Goal: Browse casually

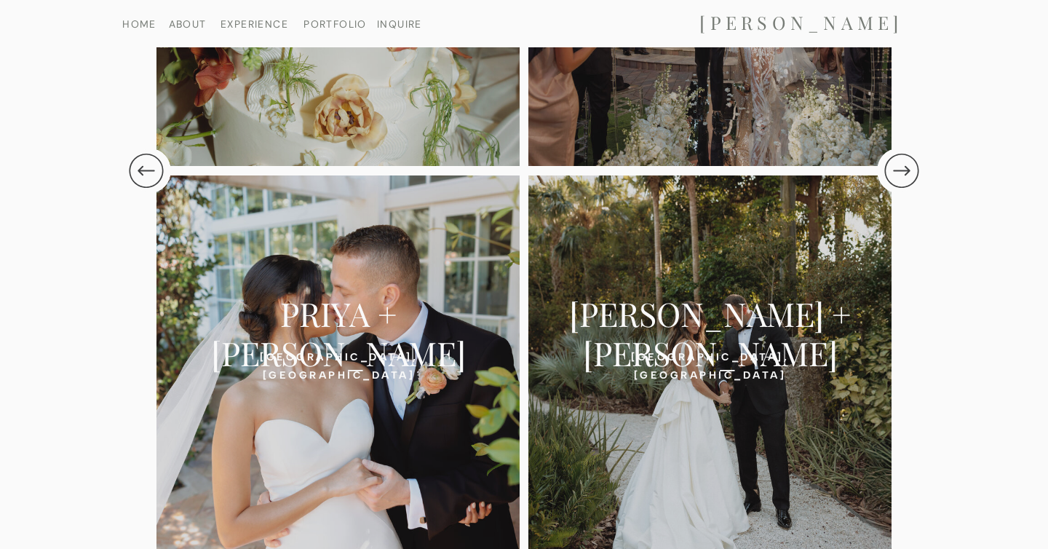
scroll to position [3179, 0]
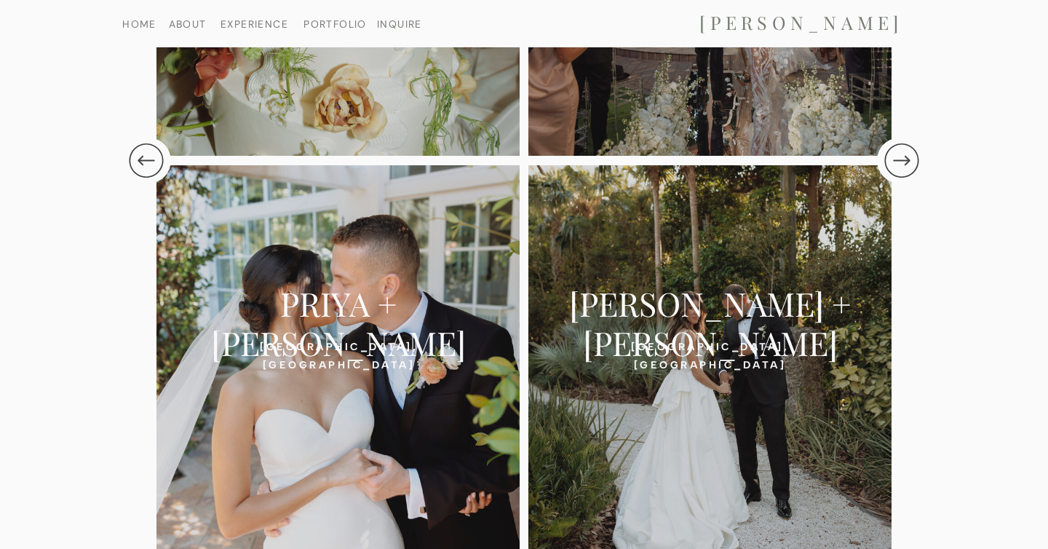
click at [363, 319] on h2 "PRIYA + [PERSON_NAME]" at bounding box center [338, 303] width 322 height 41
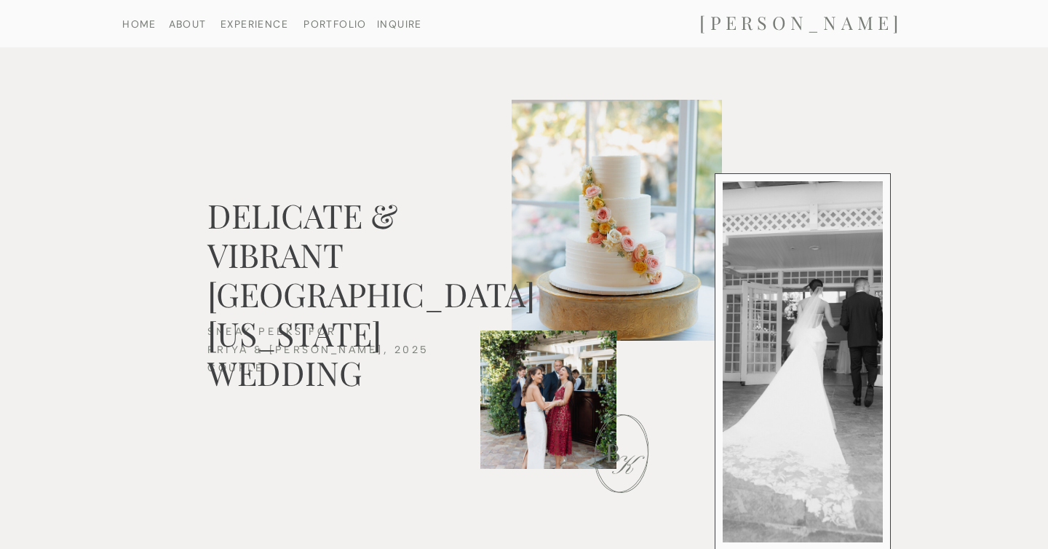
scroll to position [8, 0]
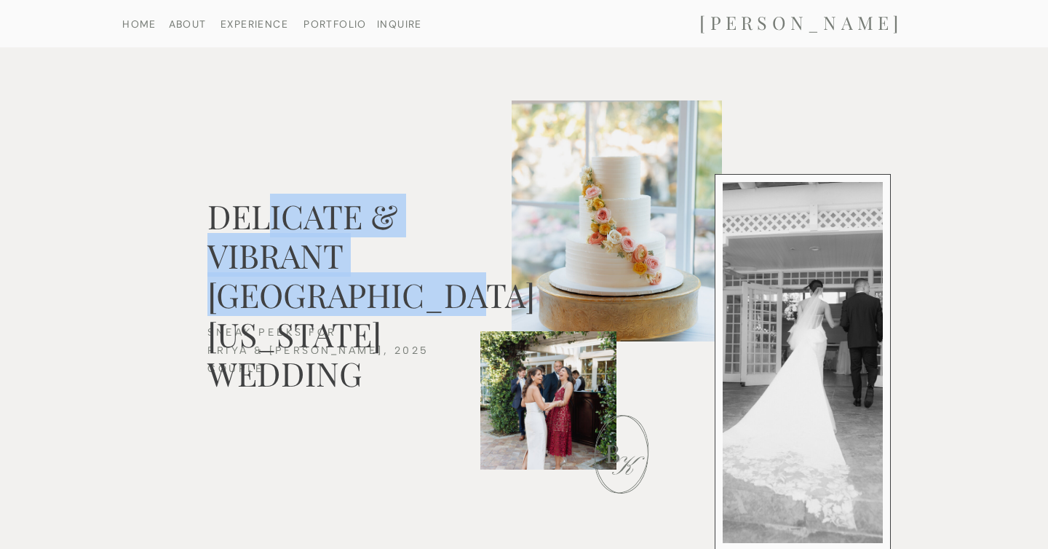
drag, startPoint x: 273, startPoint y: 218, endPoint x: 357, endPoint y: 276, distance: 102.5
click at [357, 245] on h2 "DELICATE & VIBRANT SOUTH FLORIDA WEDDING" at bounding box center [371, 220] width 329 height 49
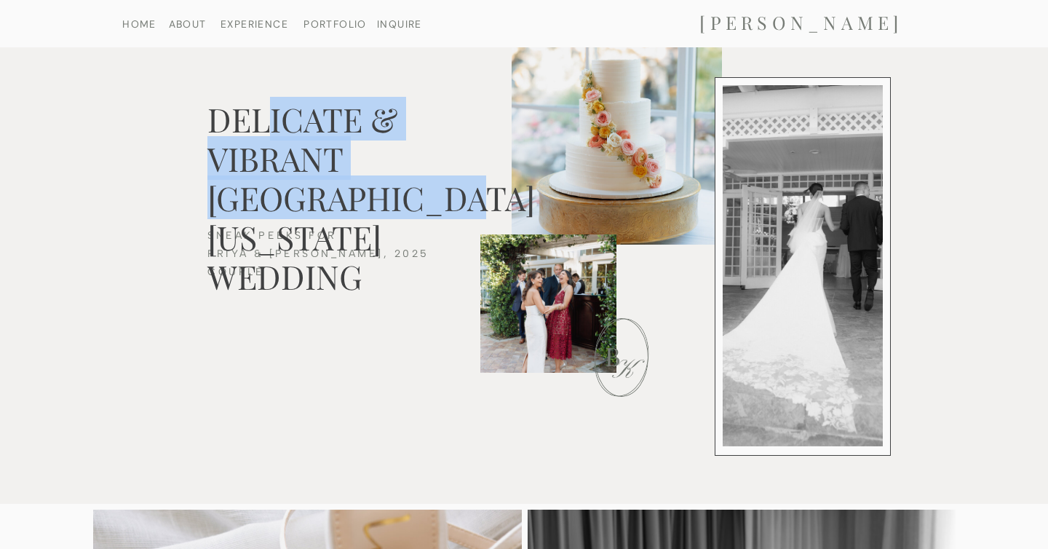
scroll to position [0, 0]
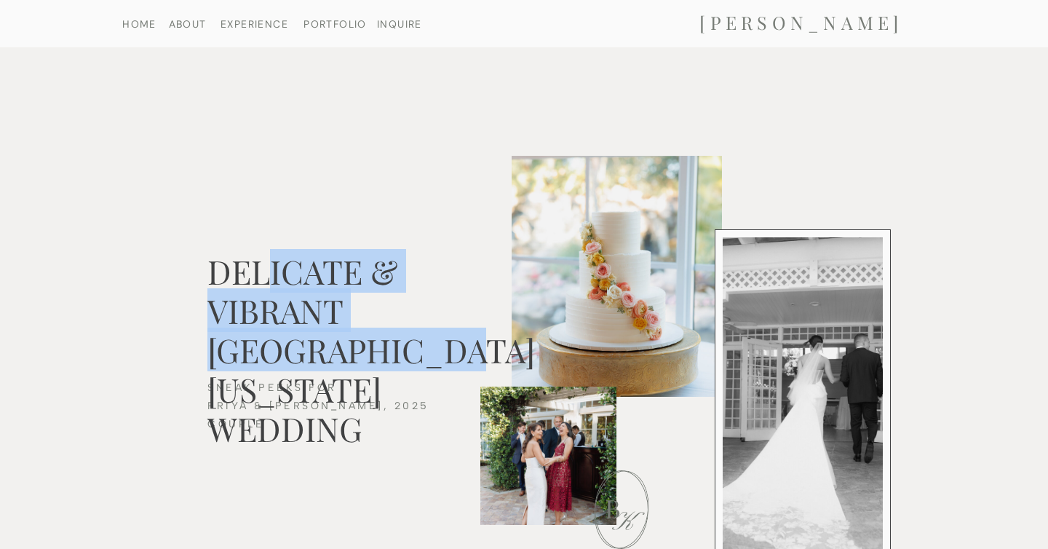
click at [399, 24] on nav "INQUIRE" at bounding box center [400, 23] width 54 height 9
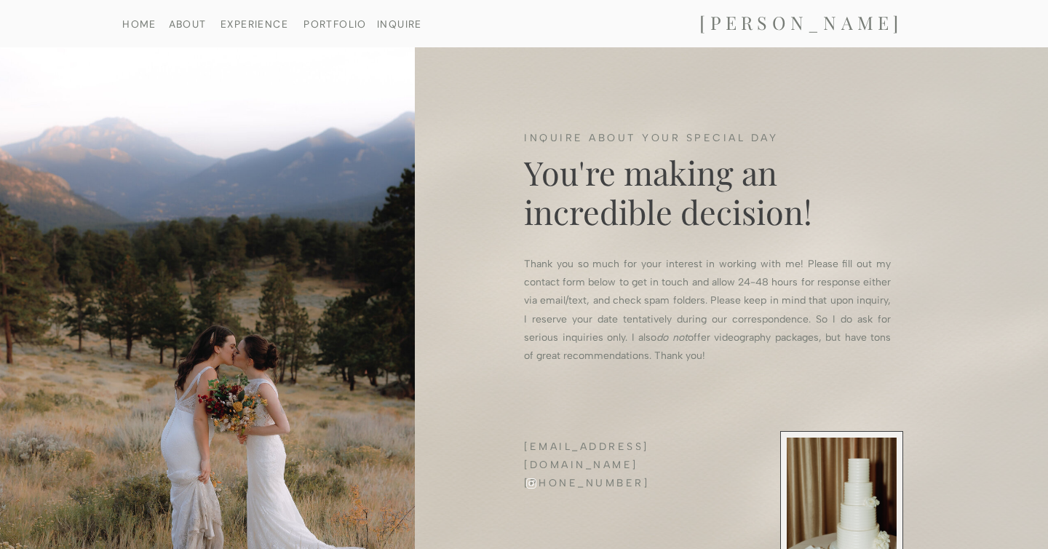
click at [266, 23] on nav "EXPERIENCE" at bounding box center [254, 23] width 75 height 9
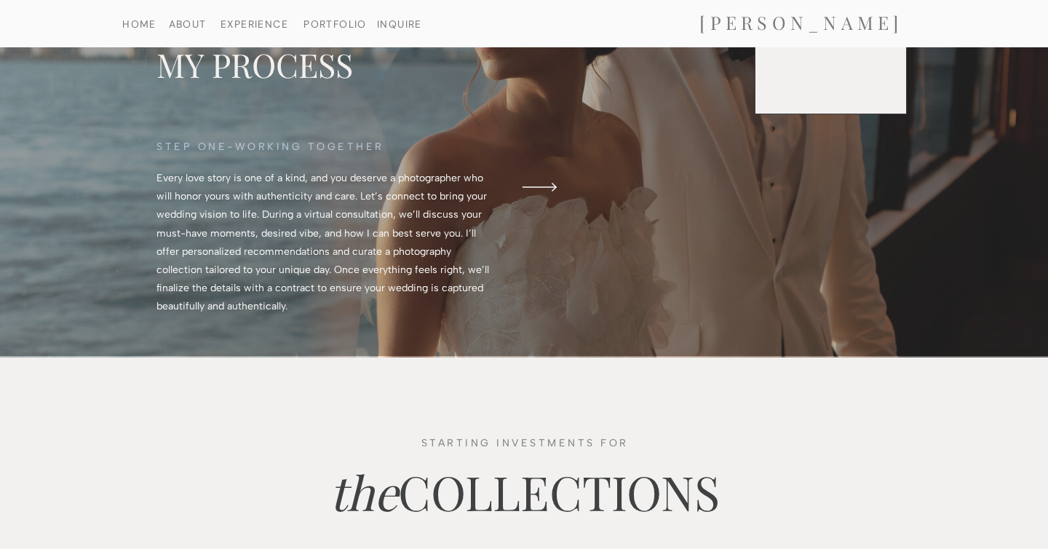
scroll to position [709, 0]
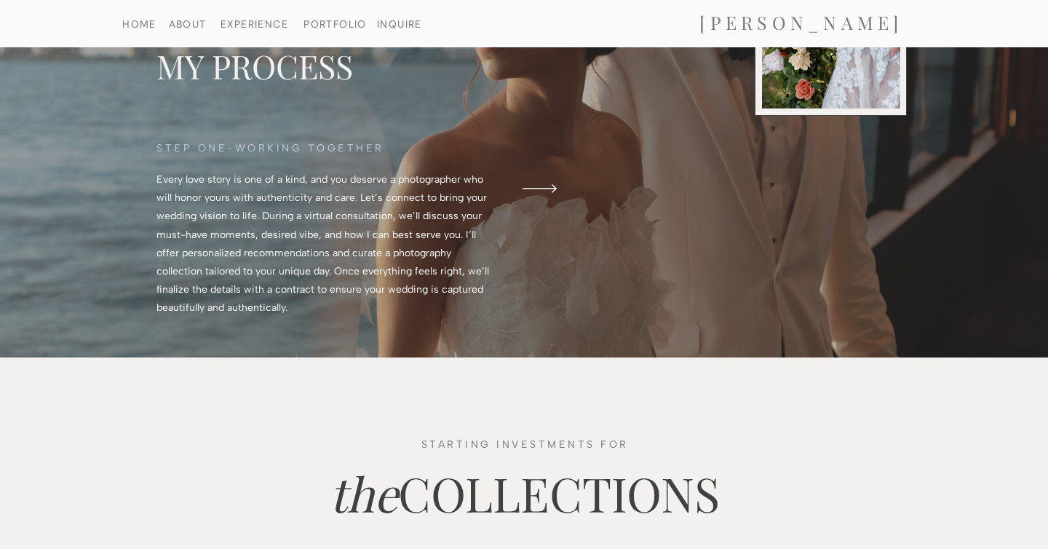
click at [546, 188] on polygon at bounding box center [539, 188] width 34 height 9
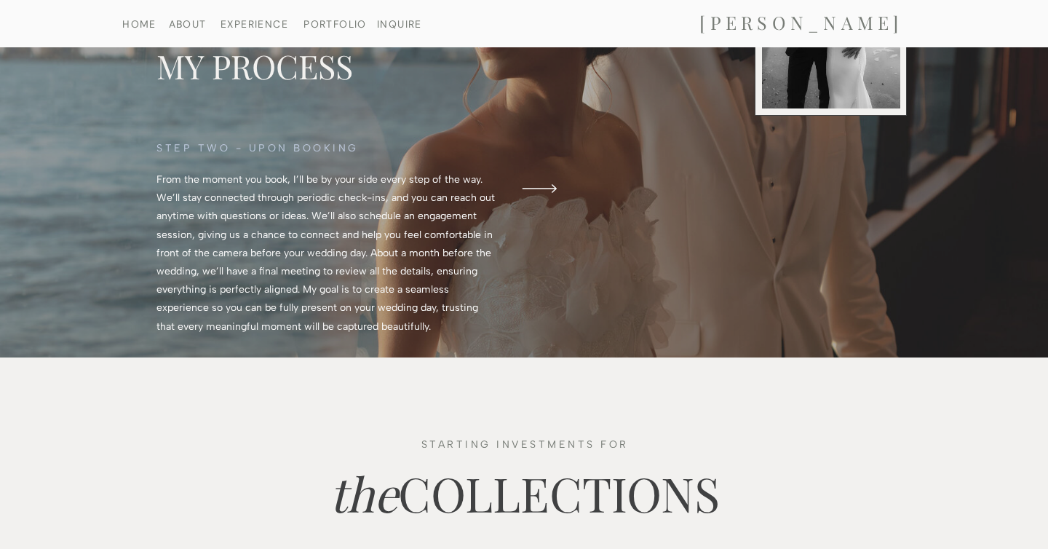
click at [546, 188] on polygon at bounding box center [539, 188] width 34 height 9
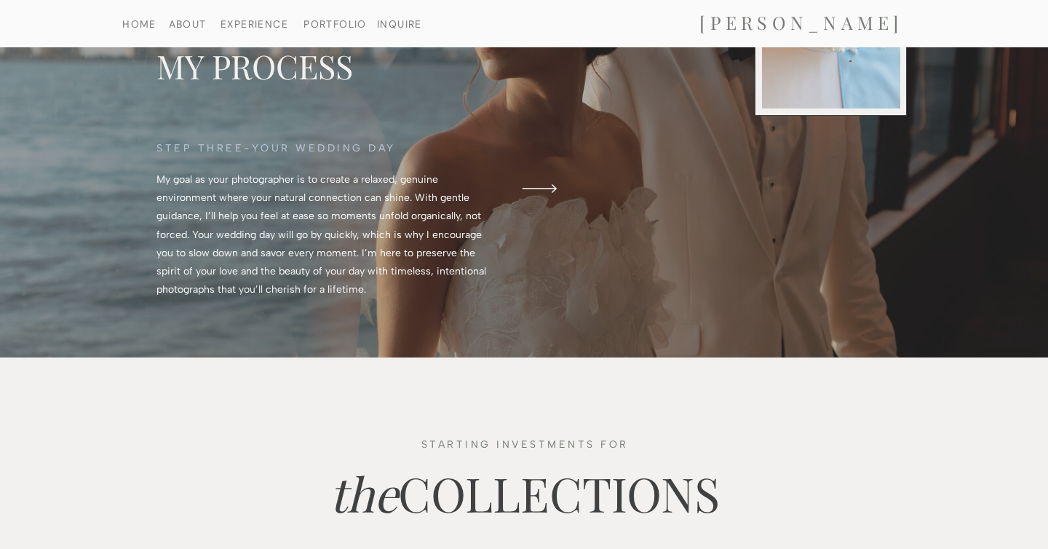
click at [546, 188] on polygon at bounding box center [539, 188] width 34 height 9
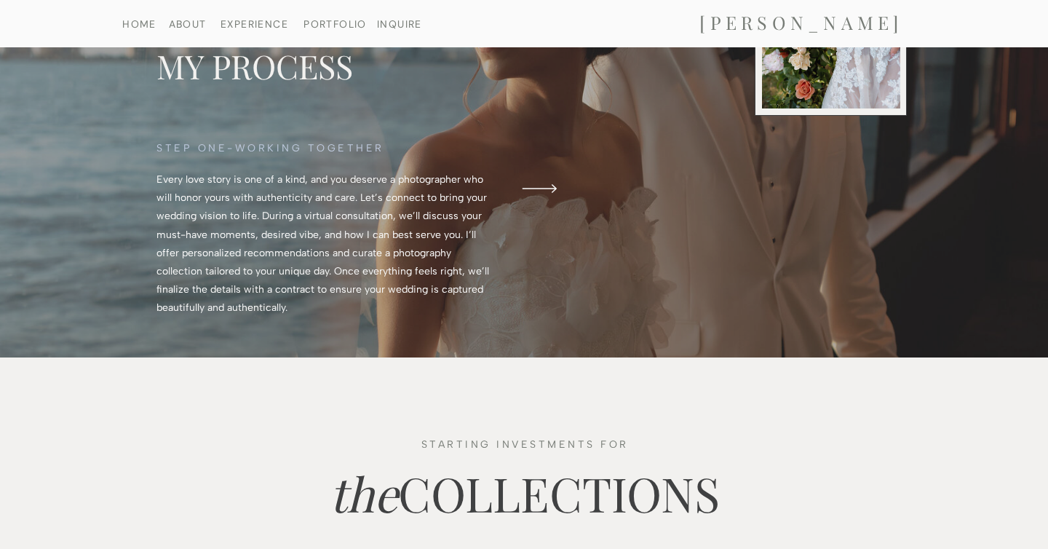
click at [546, 188] on polygon at bounding box center [539, 188] width 34 height 9
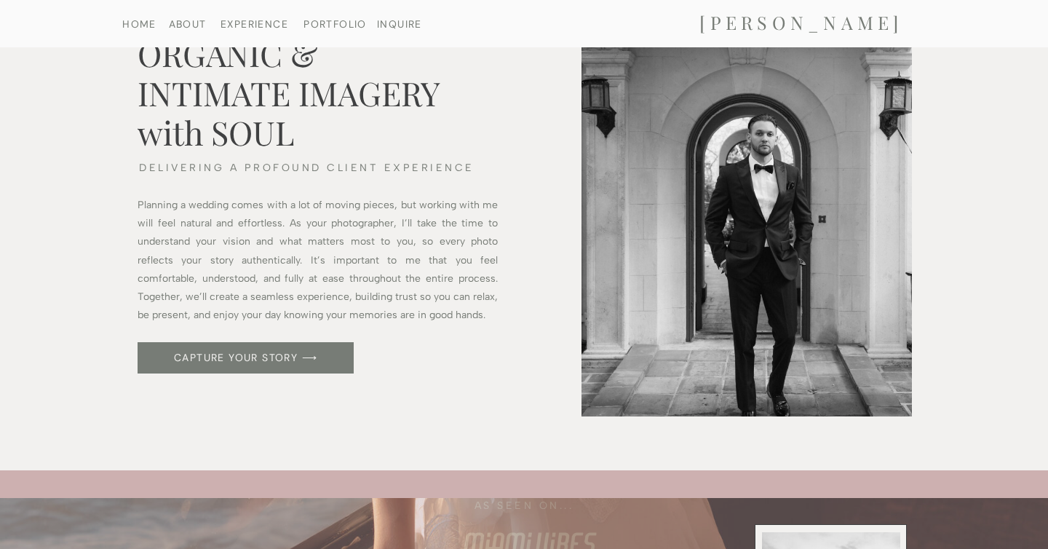
scroll to position [0, 0]
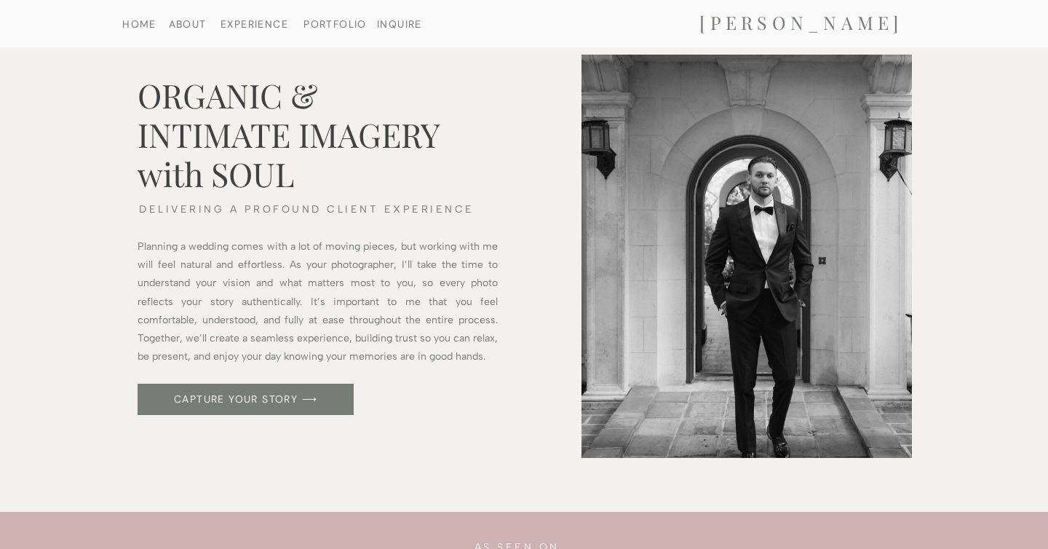
click at [183, 21] on nav "ABOUT" at bounding box center [187, 23] width 75 height 9
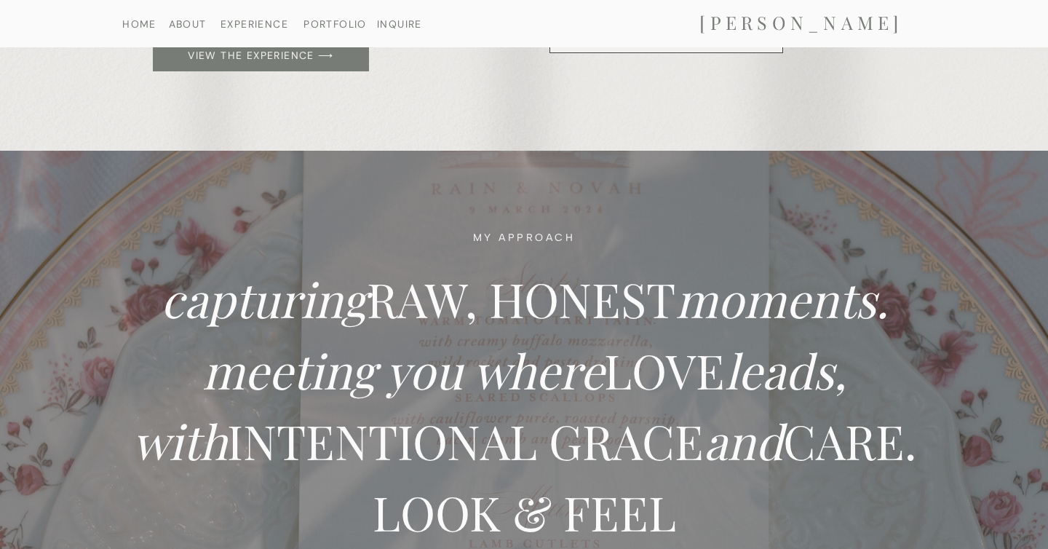
scroll to position [502, 0]
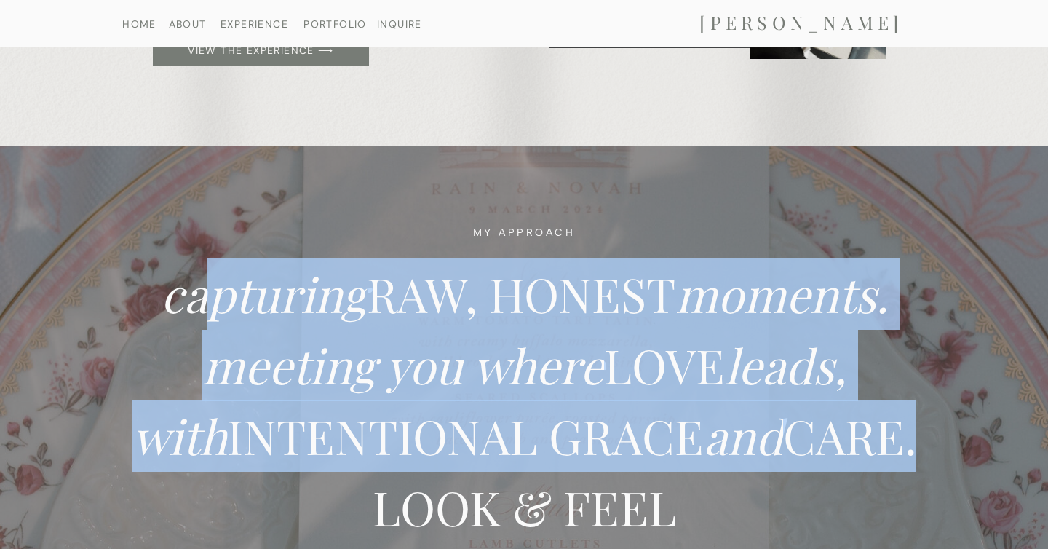
drag, startPoint x: 202, startPoint y: 291, endPoint x: 701, endPoint y: 476, distance: 533.0
click at [701, 476] on h2 "capturing RAW, HONEST moments. meeting you where LOVE leads, with INTENTIONAL G…" at bounding box center [524, 440] width 816 height 365
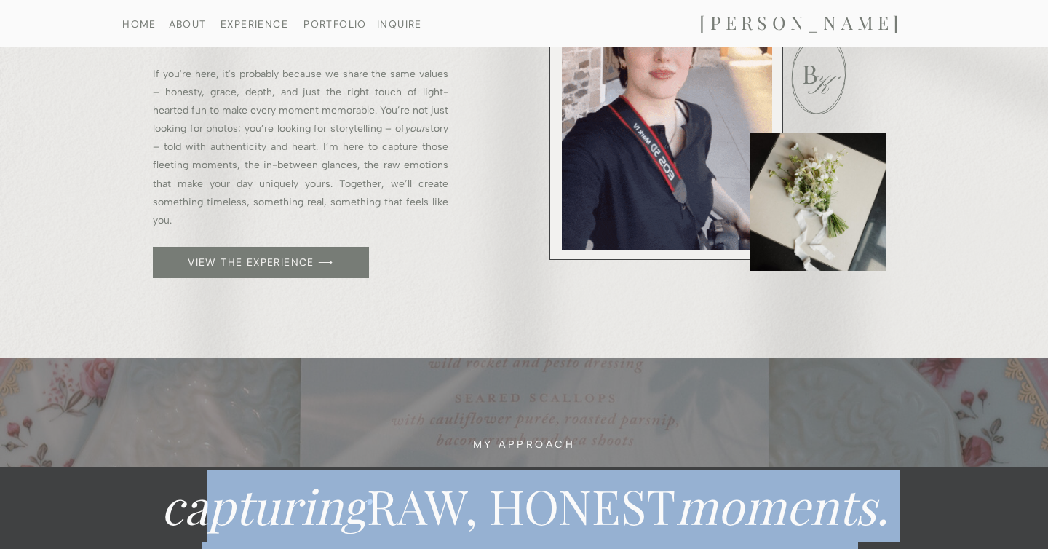
scroll to position [0, 0]
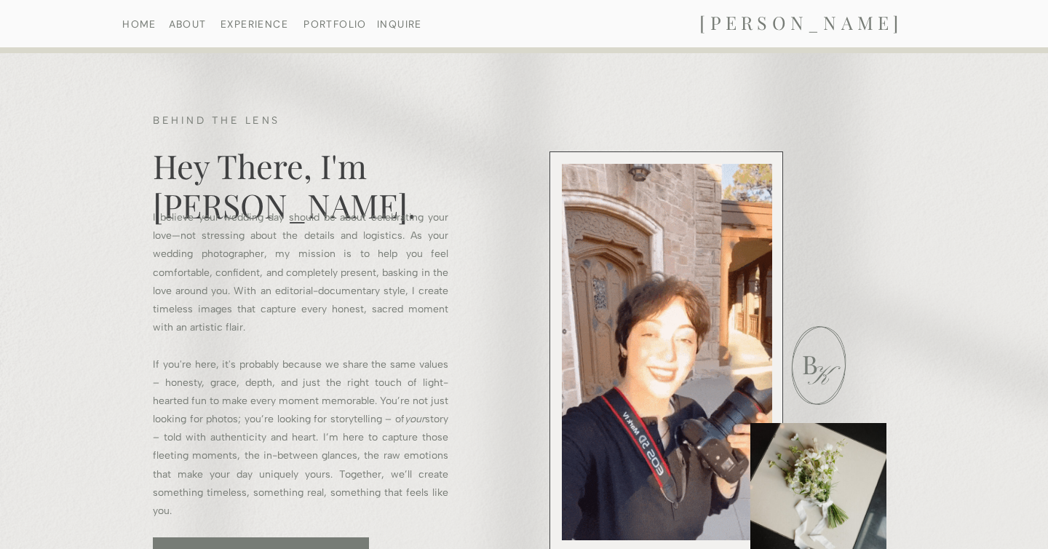
click at [339, 25] on nav "PORTFOLIO" at bounding box center [335, 23] width 75 height 9
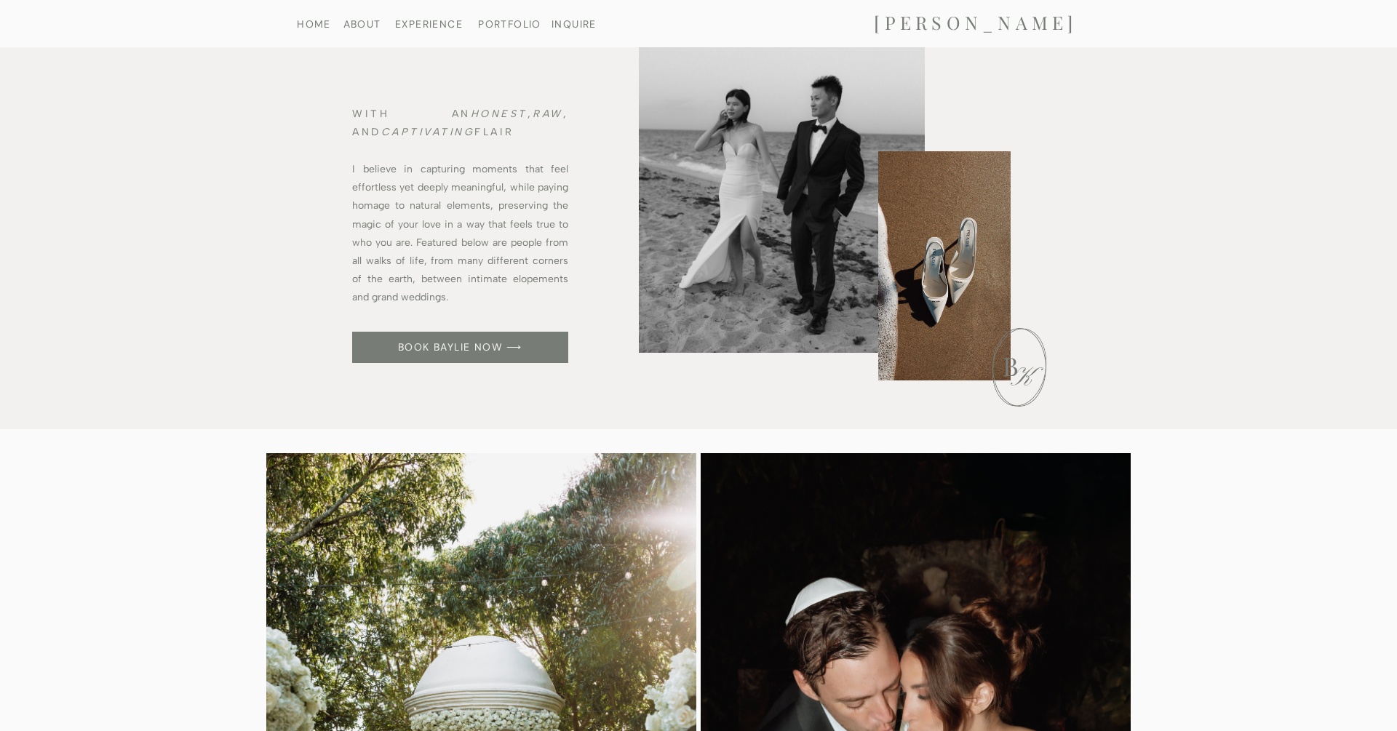
scroll to position [672, 0]
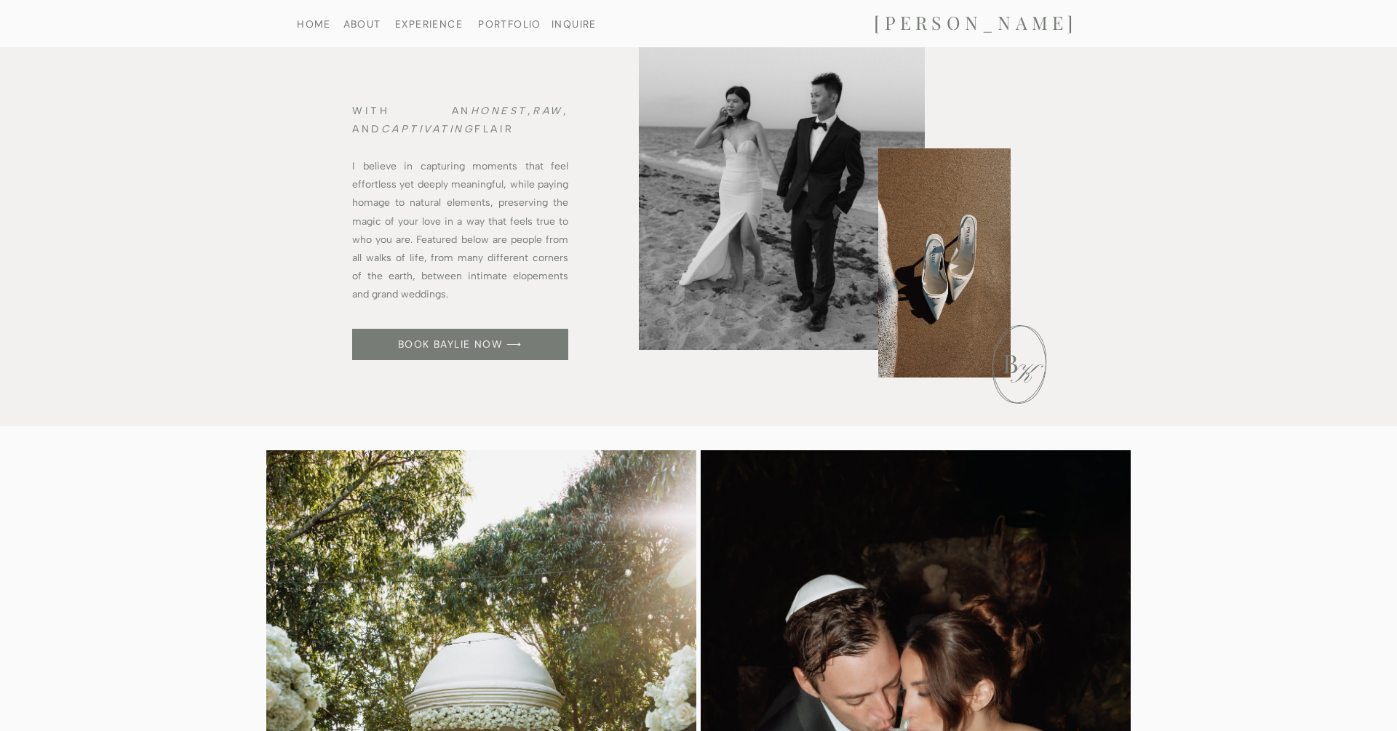
click at [310, 26] on nav "HOME" at bounding box center [313, 23] width 75 height 9
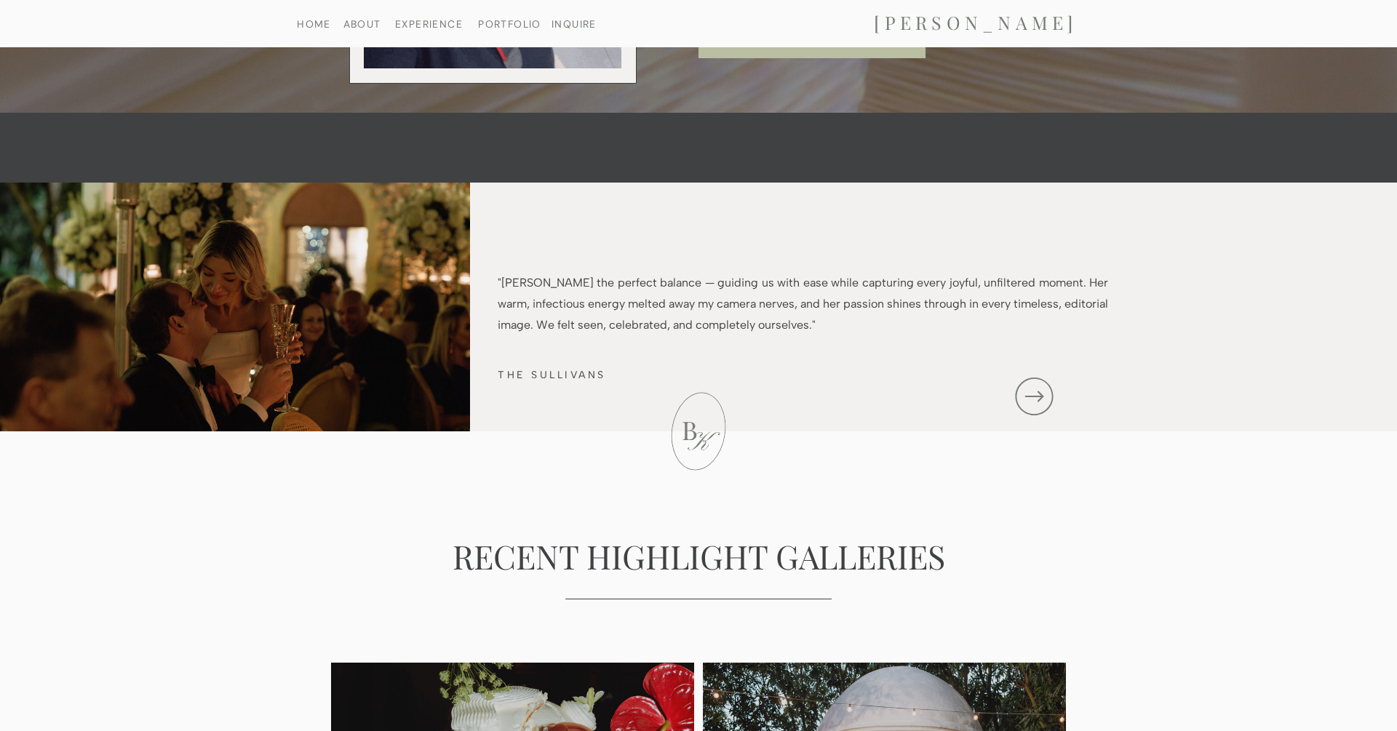
scroll to position [2376, 0]
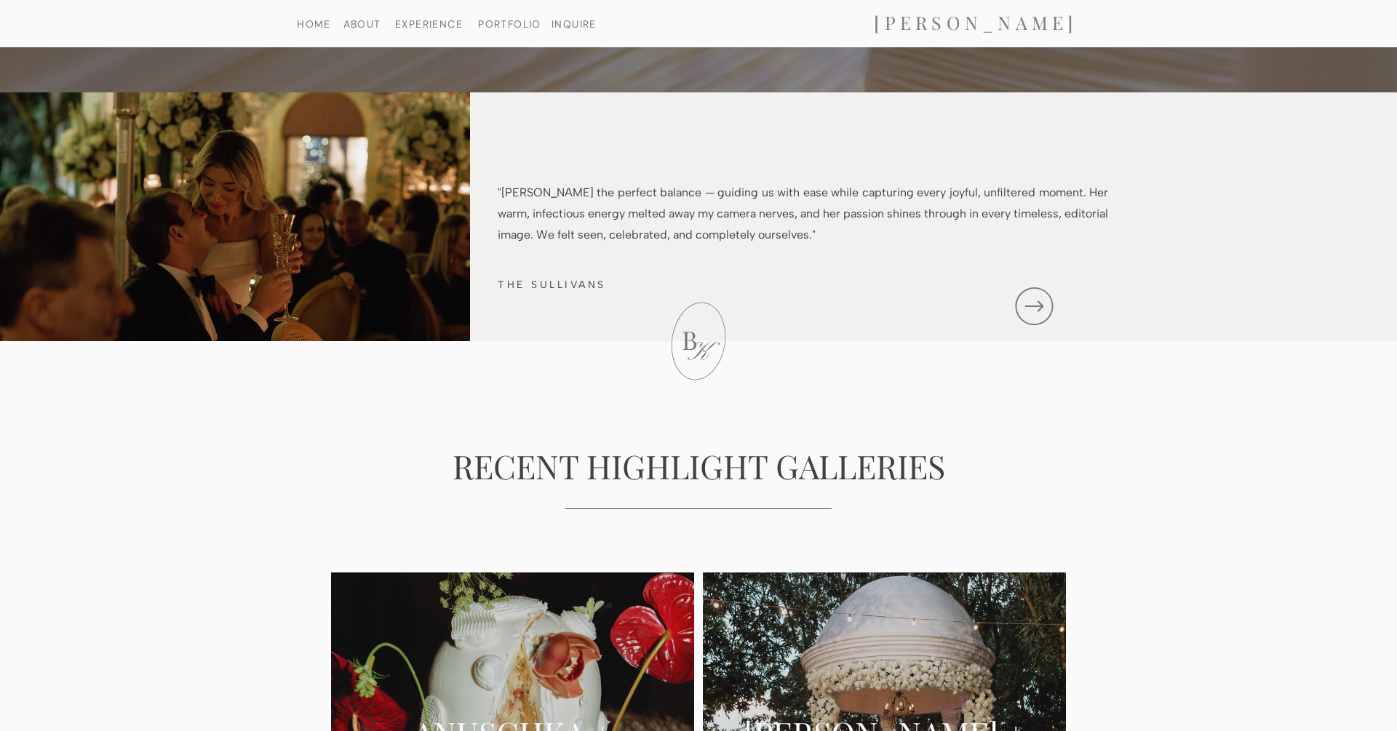
click at [1035, 303] on icon at bounding box center [1034, 306] width 52 height 45
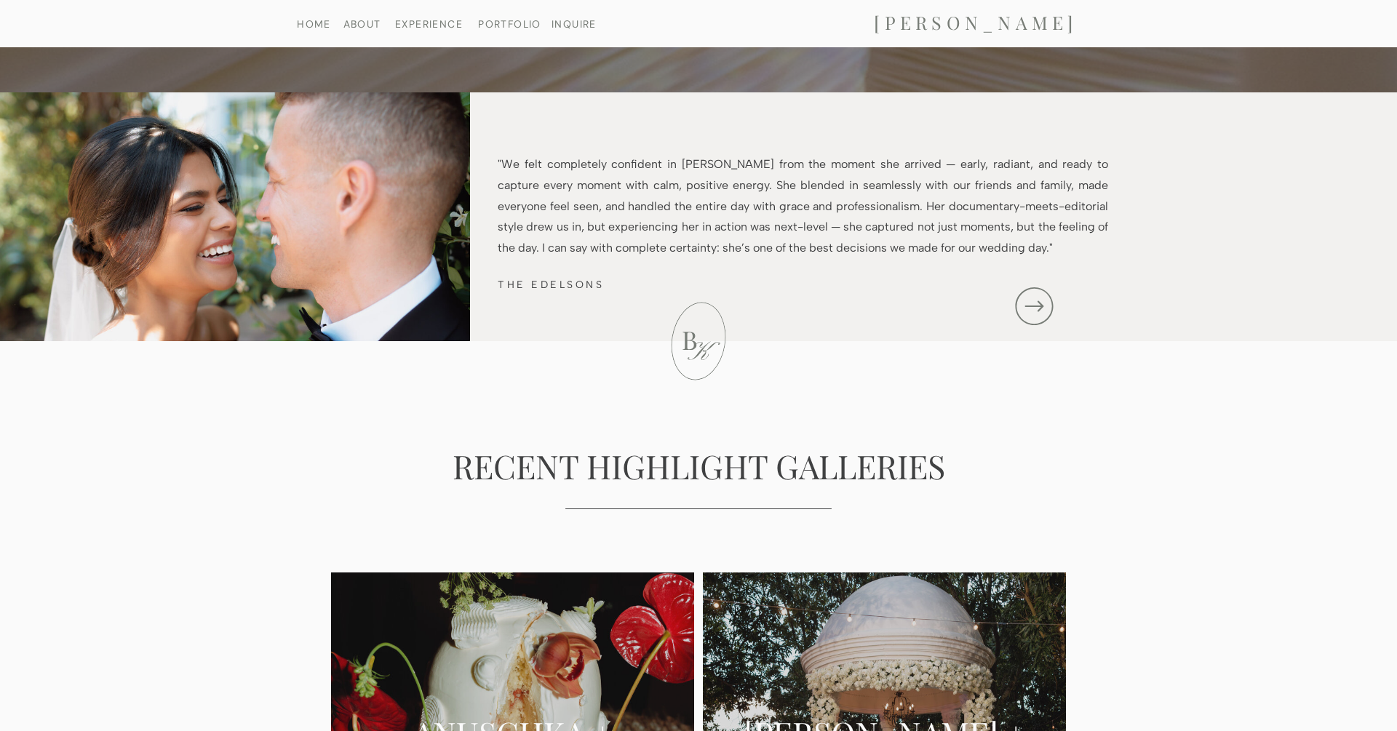
click at [1035, 303] on icon at bounding box center [1034, 306] width 52 height 45
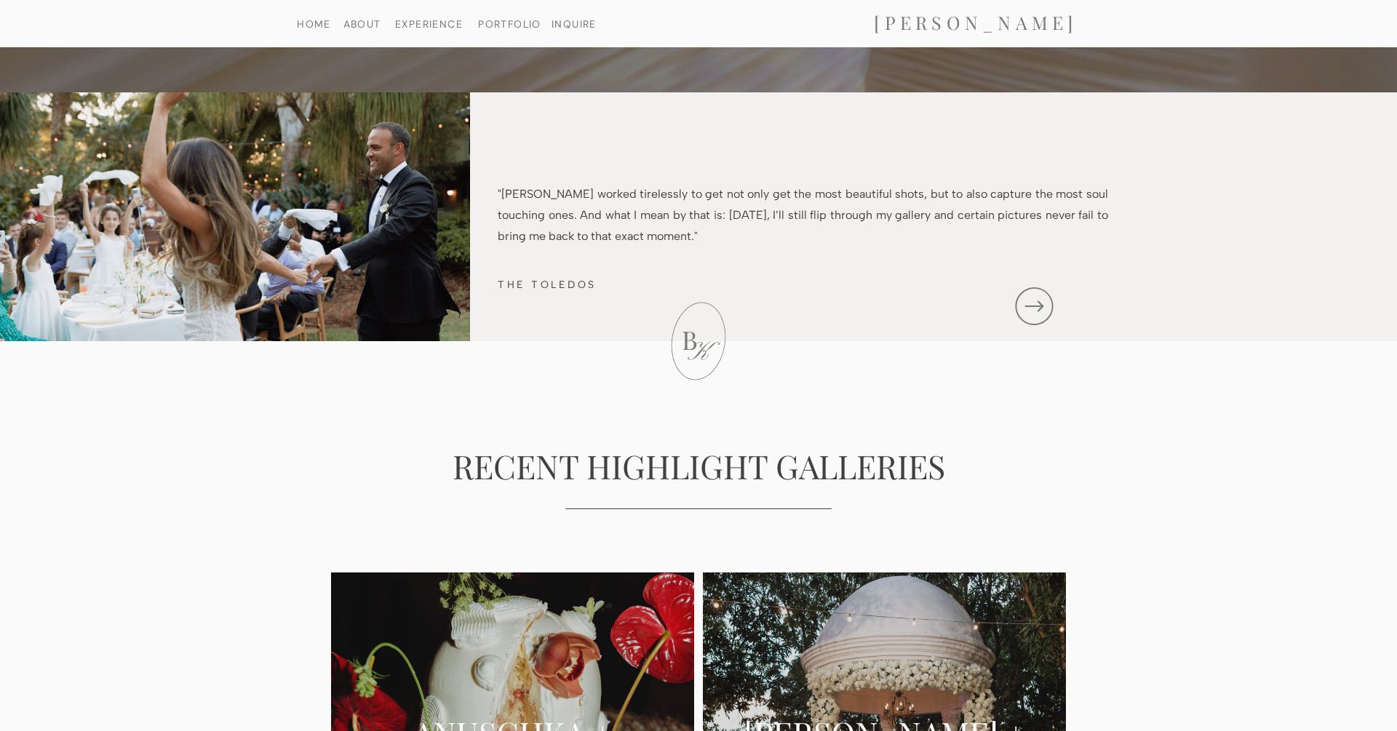
click at [1035, 303] on icon at bounding box center [1034, 306] width 52 height 45
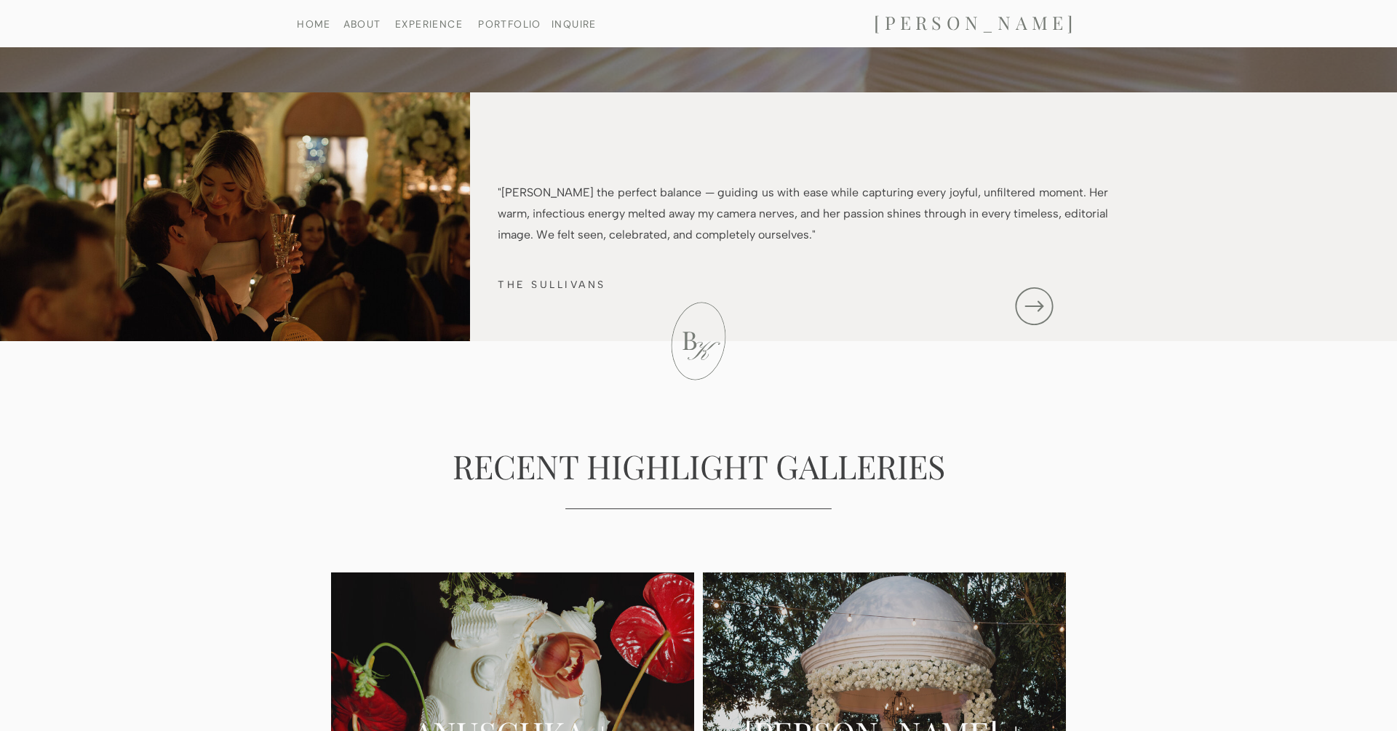
click at [1035, 303] on icon at bounding box center [1034, 306] width 52 height 45
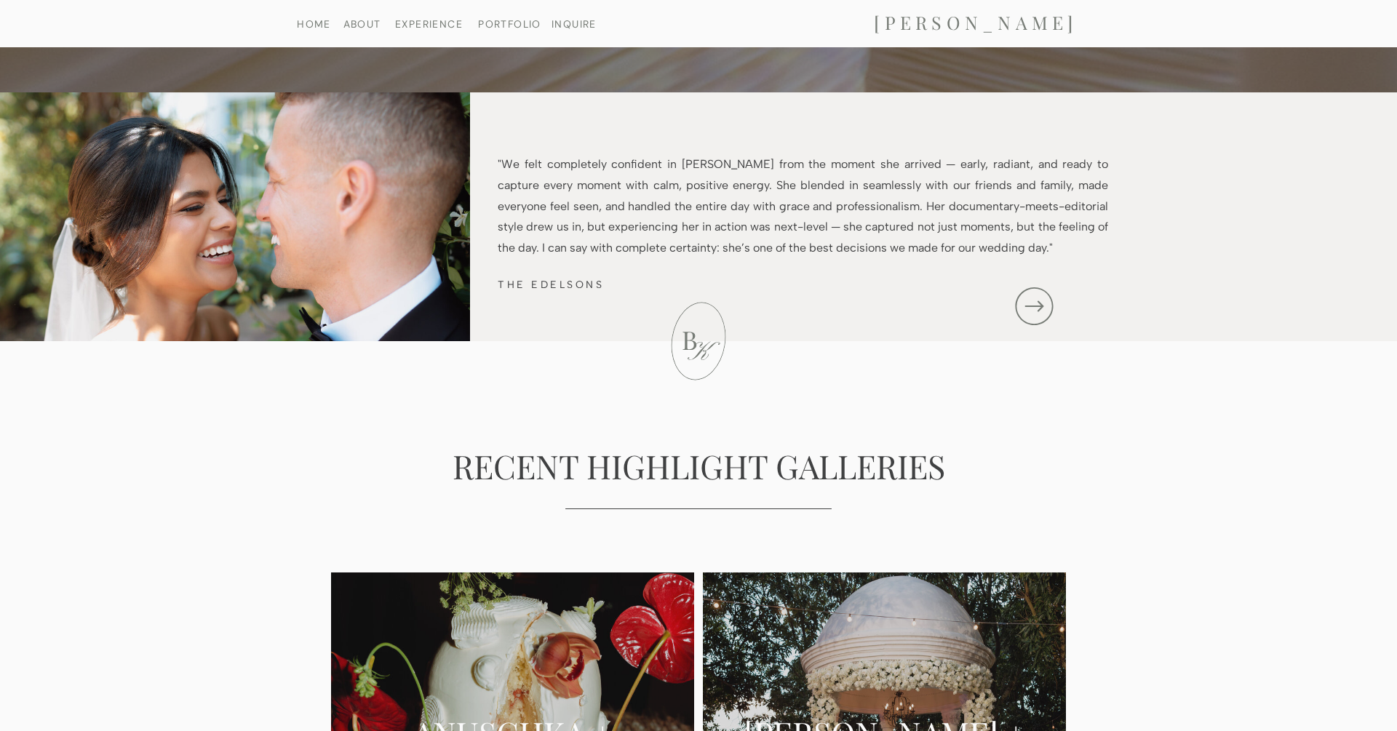
click at [1035, 304] on icon at bounding box center [1034, 306] width 52 height 45
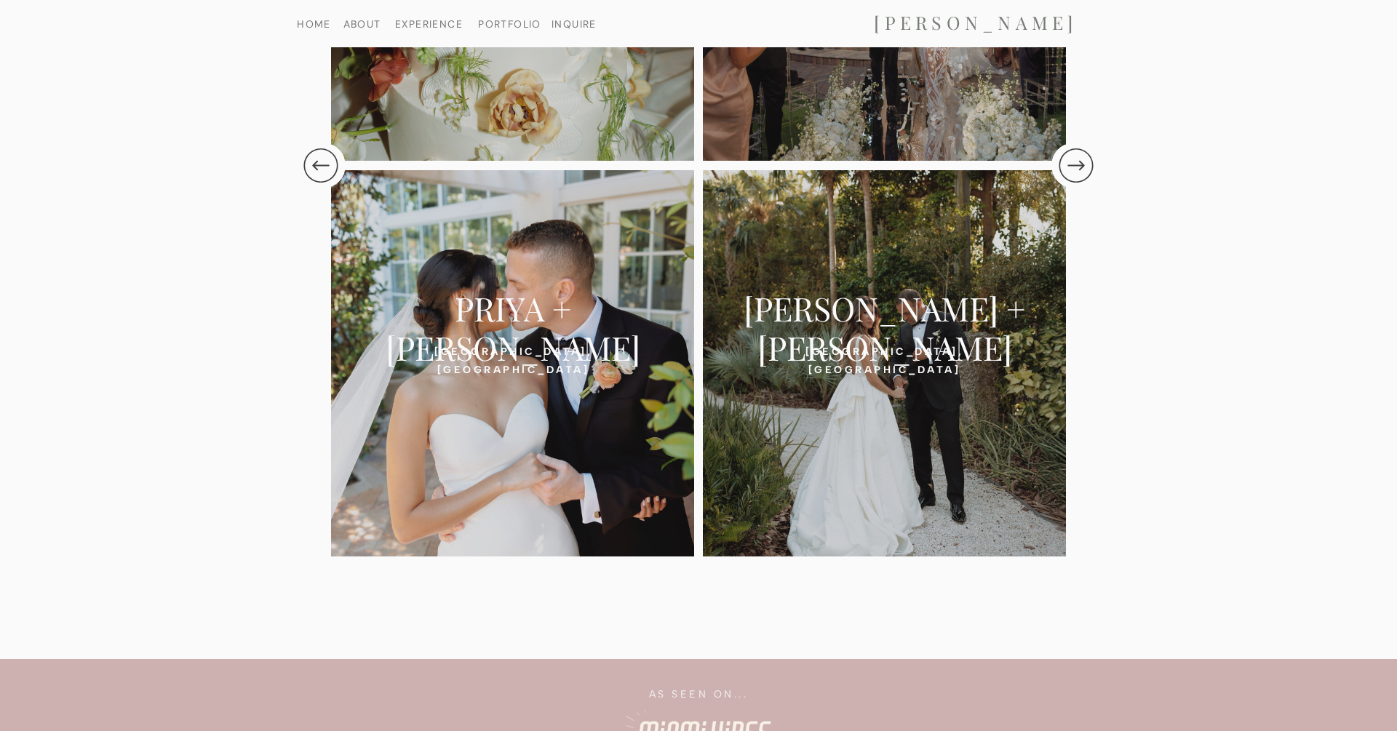
scroll to position [3179, 0]
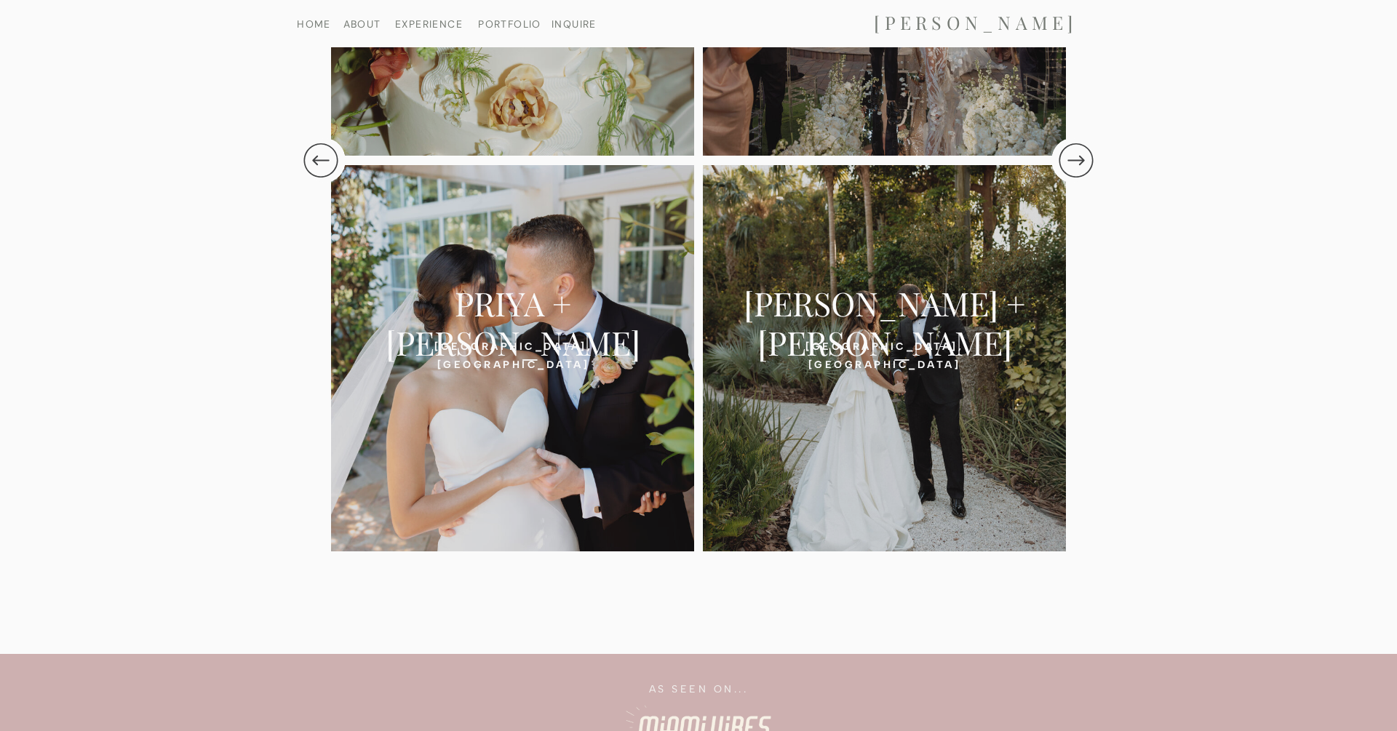
click at [1070, 162] on icon at bounding box center [1076, 160] width 41 height 49
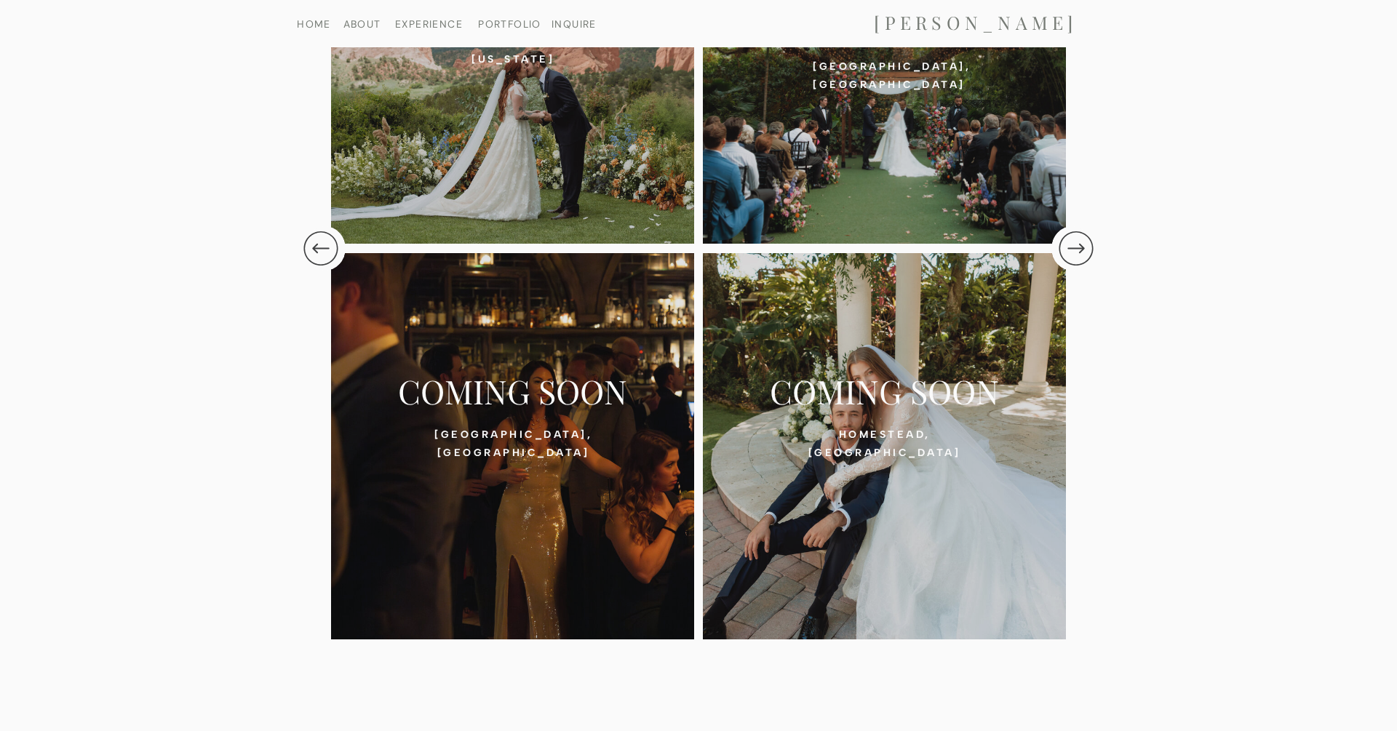
scroll to position [3094, 0]
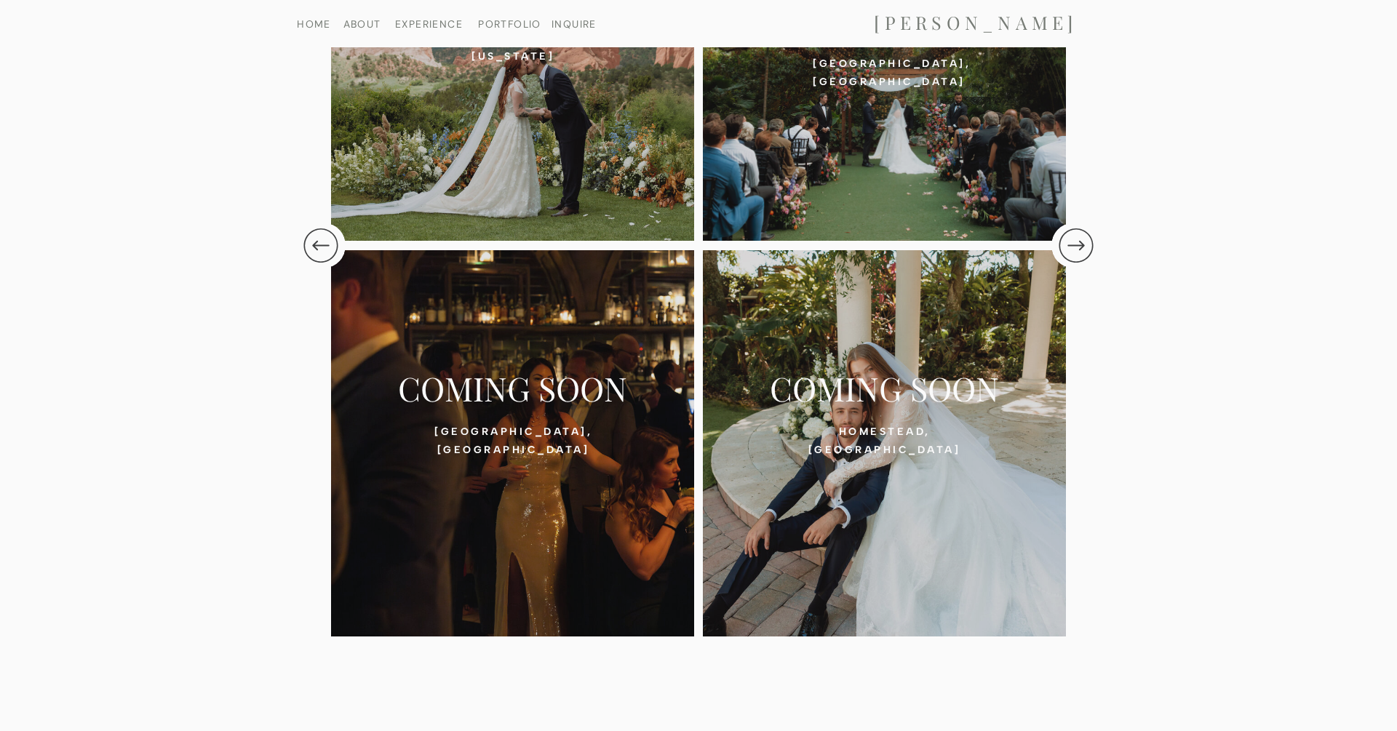
click at [1076, 238] on icon at bounding box center [1076, 245] width 41 height 49
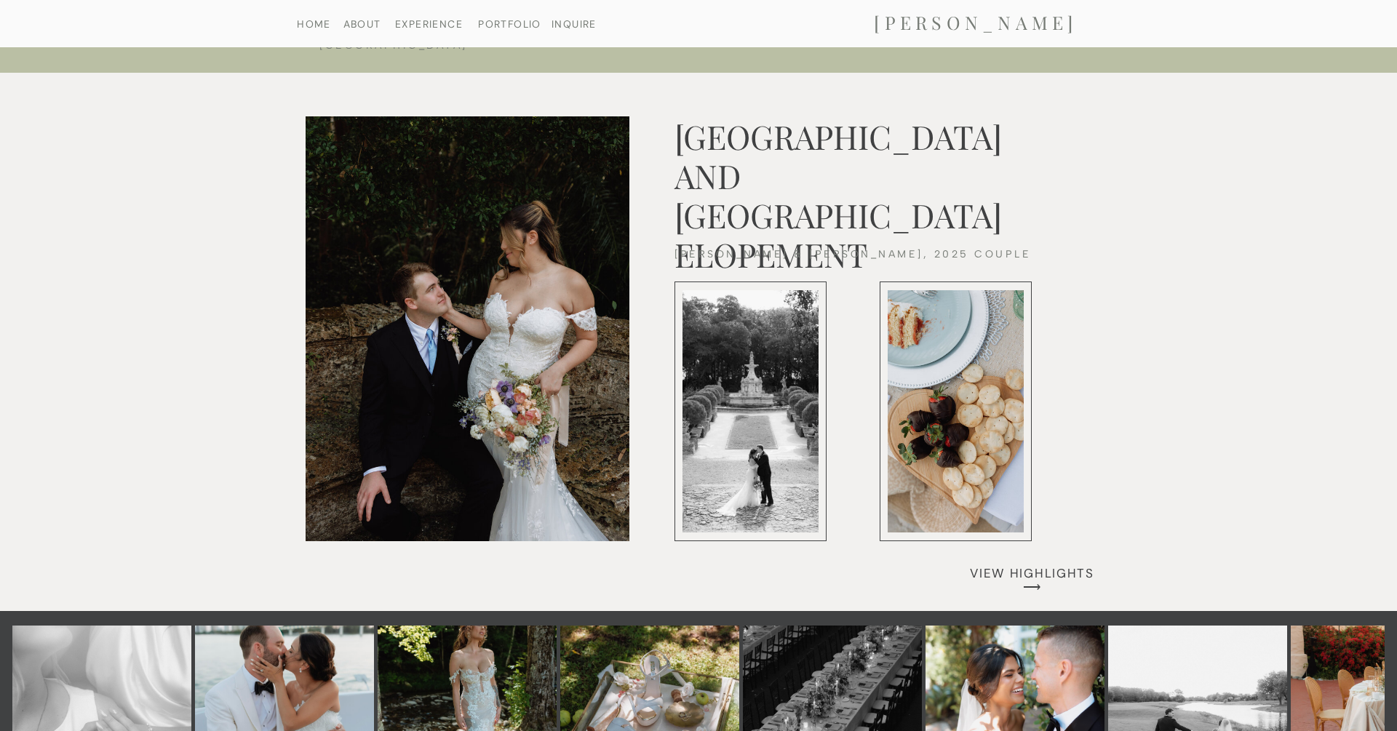
scroll to position [5758, 0]
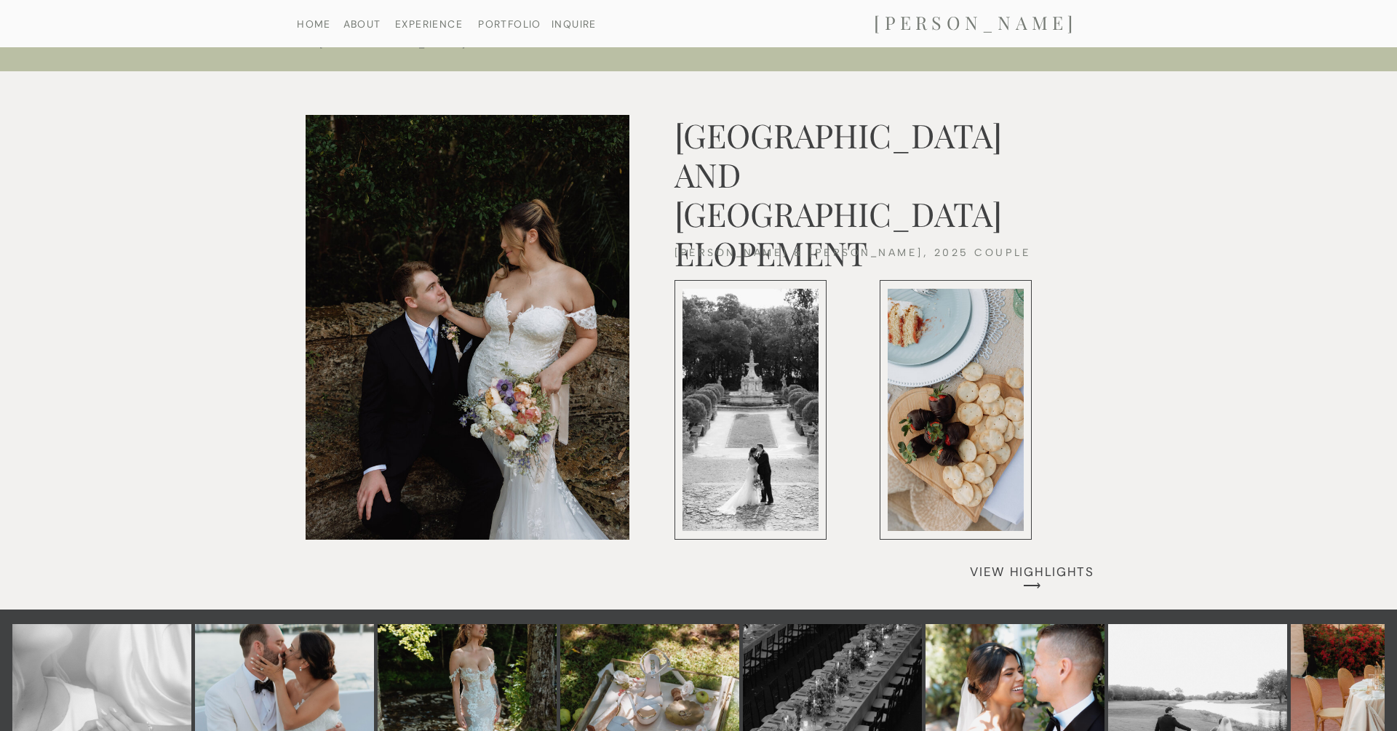
click at [1035, 568] on nav "VIEW HIGHLIGHTS ⟶" at bounding box center [1032, 570] width 146 height 11
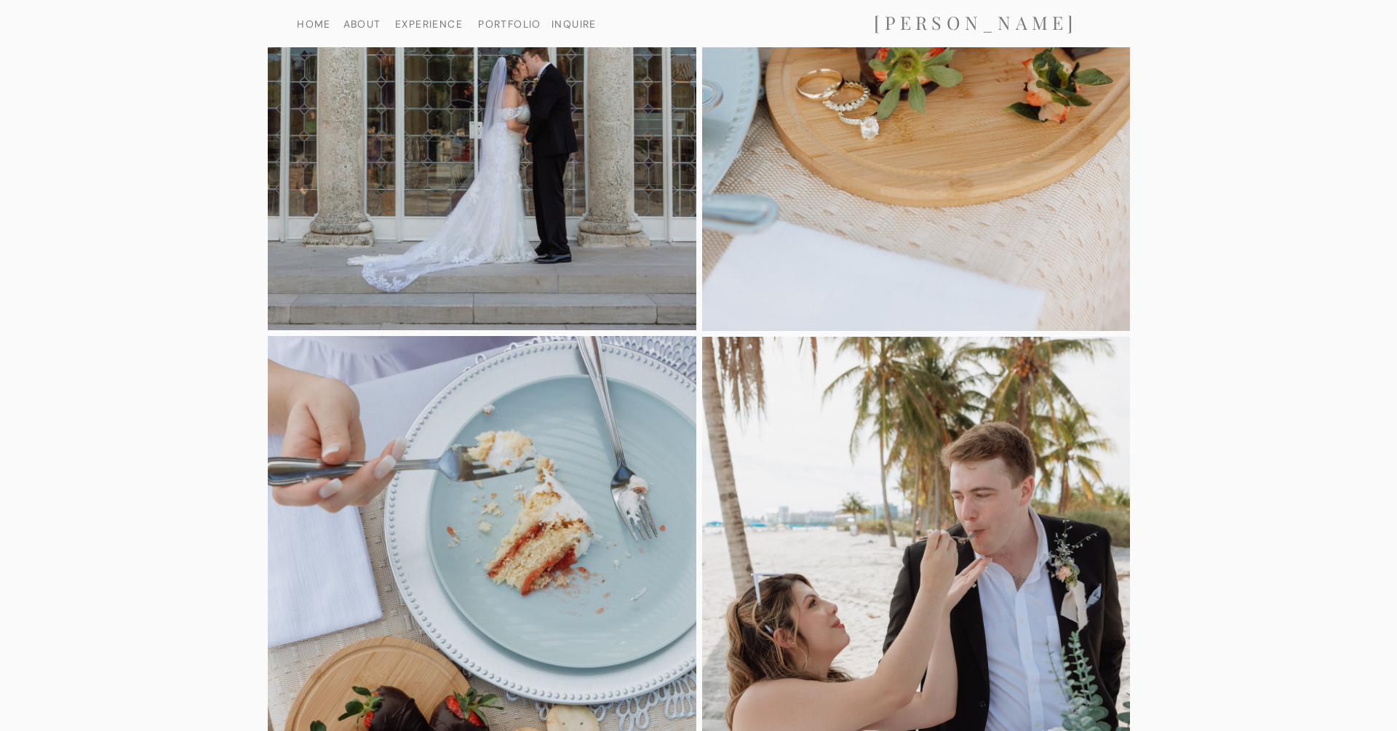
scroll to position [4075, 0]
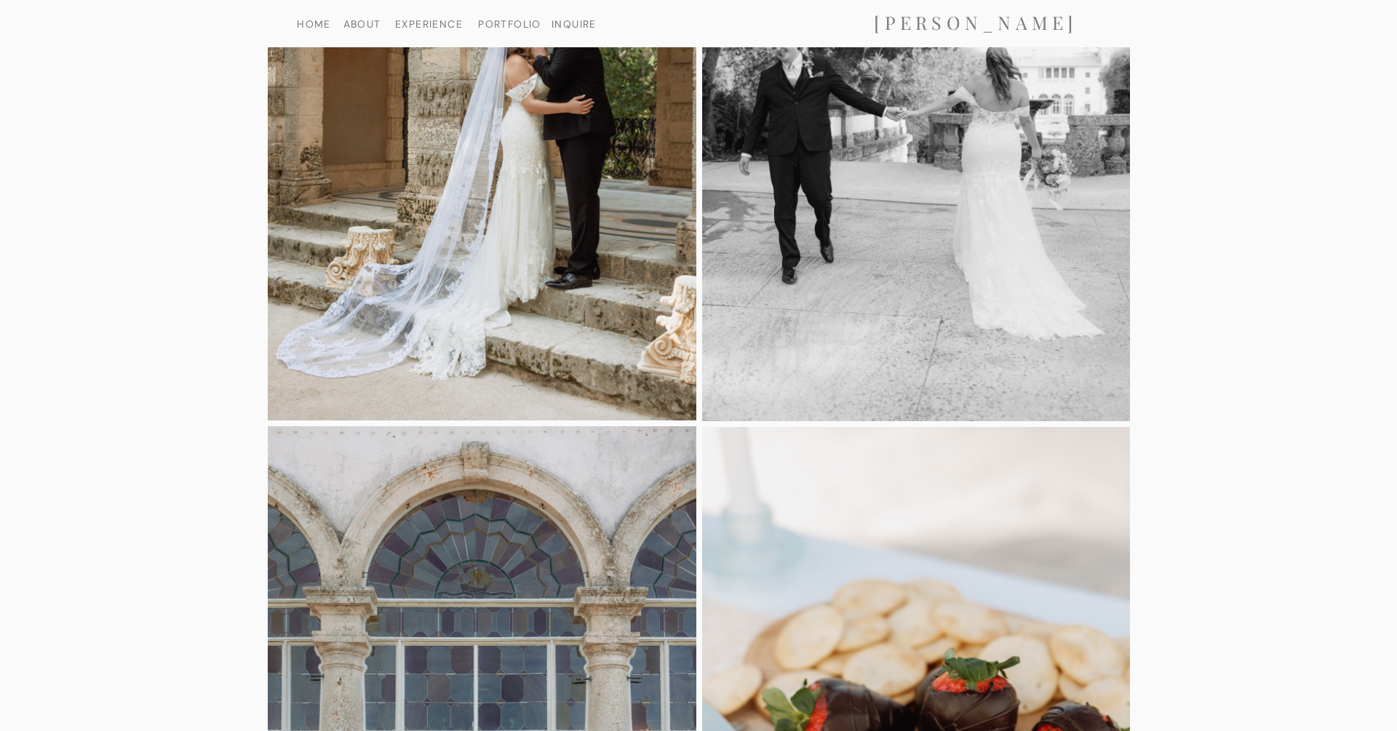
click at [310, 20] on nav "HOME" at bounding box center [313, 23] width 75 height 9
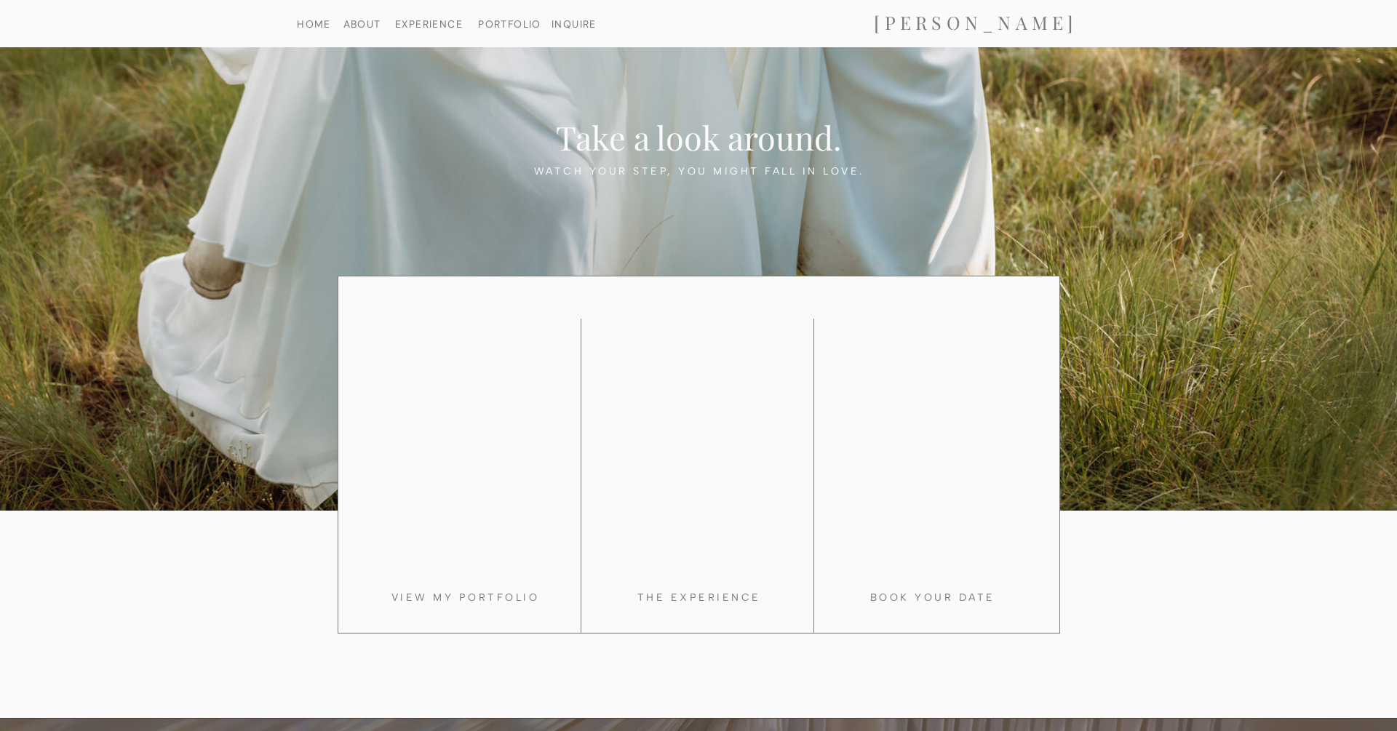
scroll to position [1052, 0]
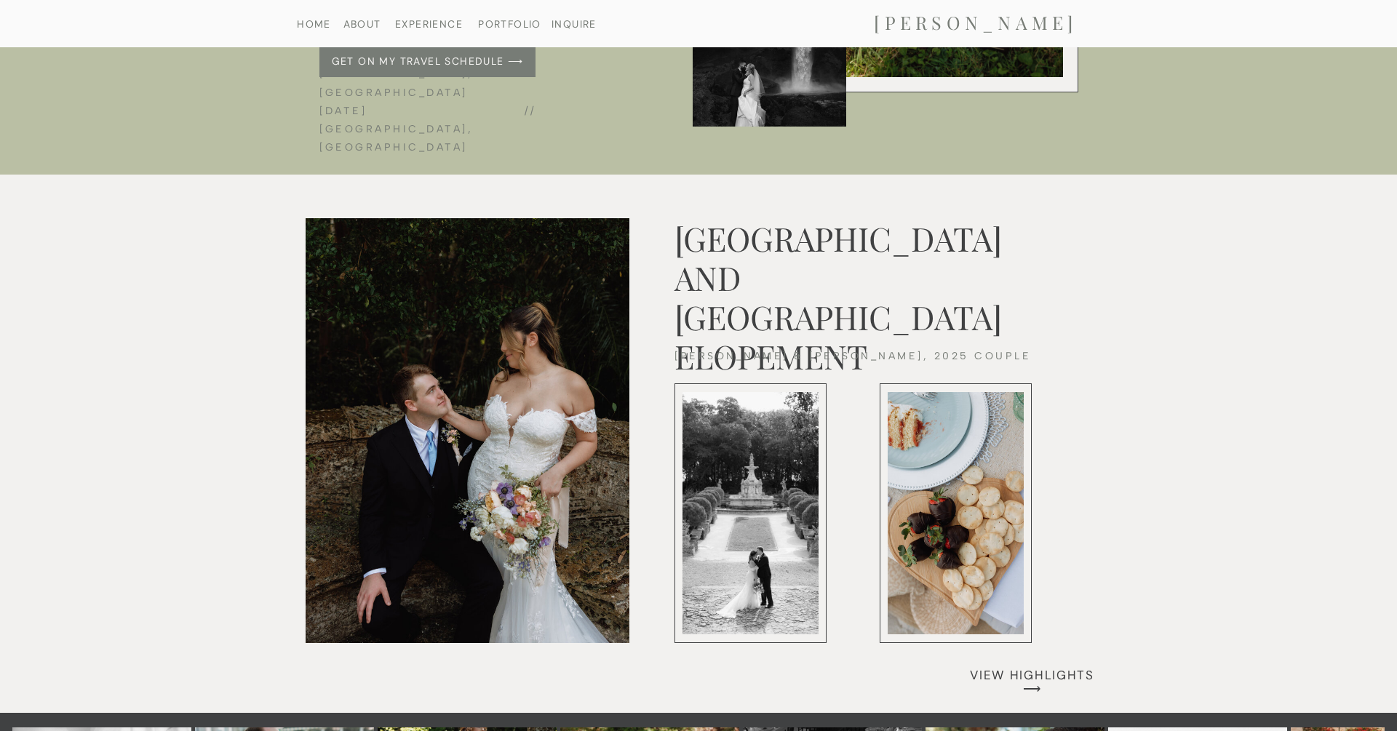
scroll to position [5651, 0]
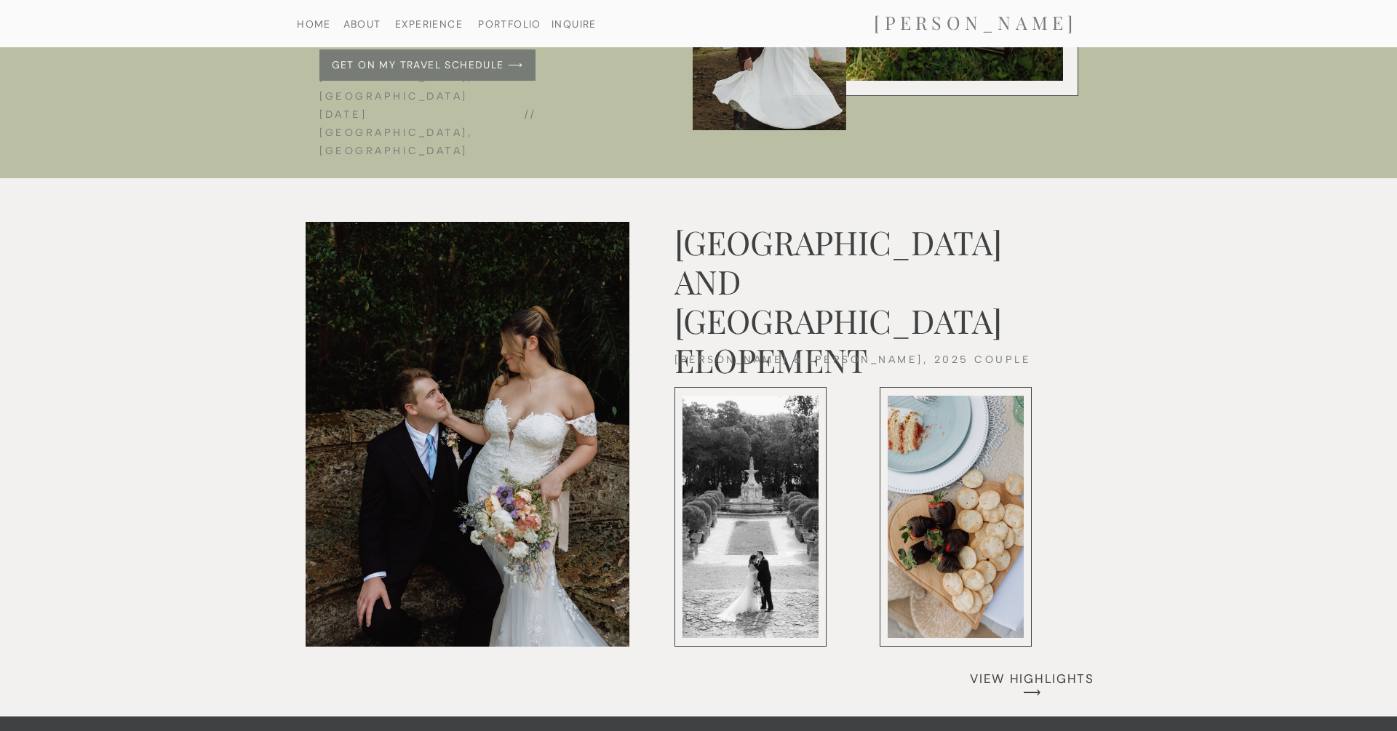
click at [1058, 675] on nav "VIEW HIGHLIGHTS ⟶" at bounding box center [1032, 677] width 146 height 11
